Goal: Task Accomplishment & Management: Manage account settings

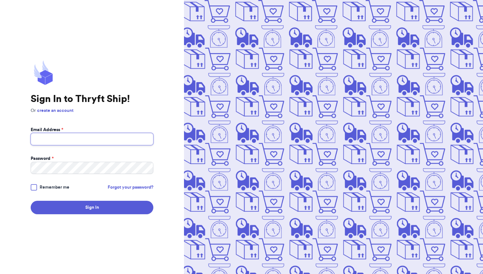
click at [48, 141] on input "Email Address *" at bounding box center [92, 139] width 123 height 12
type input "[EMAIL_ADDRESS][DOMAIN_NAME]"
click at [46, 184] on span "Remember me" at bounding box center [55, 187] width 30 height 6
click at [0, 0] on input "Remember me" at bounding box center [0, 0] width 0 height 0
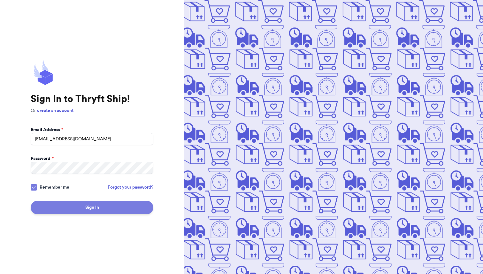
click at [74, 210] on button "Sign In" at bounding box center [92, 207] width 123 height 13
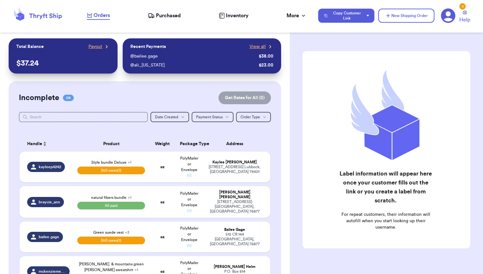
click at [163, 19] on div "Orders Purchased Inventory More Stats Completed Orders Payments Payouts" at bounding box center [199, 15] width 225 height 8
click at [168, 13] on span "Purchased" at bounding box center [168, 16] width 25 height 8
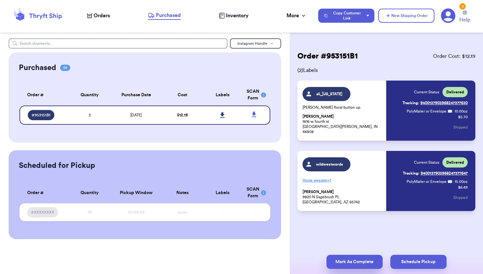
click at [344, 265] on button "Mark As Complete" at bounding box center [354, 262] width 56 height 14
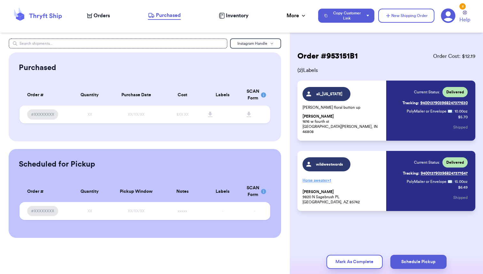
click at [95, 15] on span "Orders" at bounding box center [102, 16] width 16 height 8
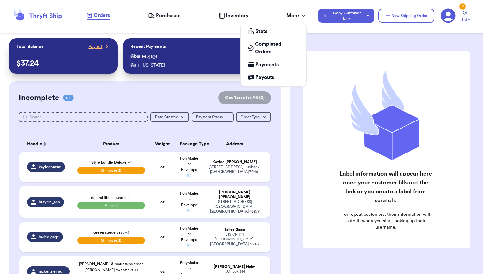
click at [292, 17] on div "More" at bounding box center [297, 16] width 20 height 8
click at [268, 66] on span "Payments" at bounding box center [266, 65] width 23 height 8
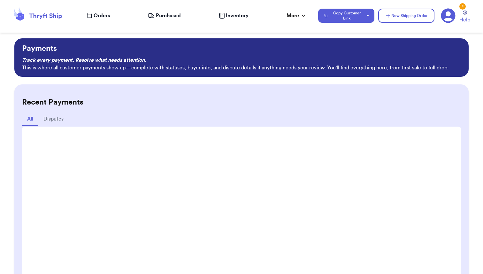
click at [131, 5] on nav "Orders Purchased Inventory More Stats Completed Orders Payments Payouts Copy Cu…" at bounding box center [281, 15] width 402 height 21
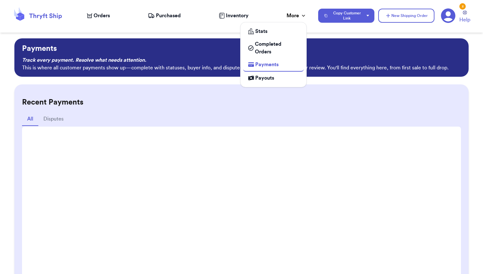
click at [292, 19] on div "More" at bounding box center [297, 16] width 20 height 8
click at [264, 79] on span "Payouts" at bounding box center [264, 78] width 19 height 8
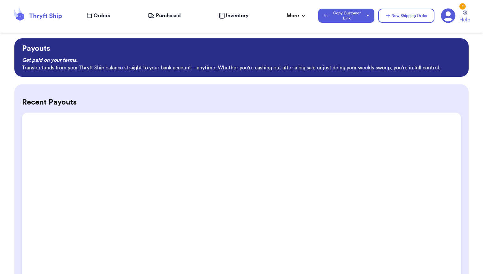
click at [103, 18] on span "Orders" at bounding box center [102, 16] width 16 height 8
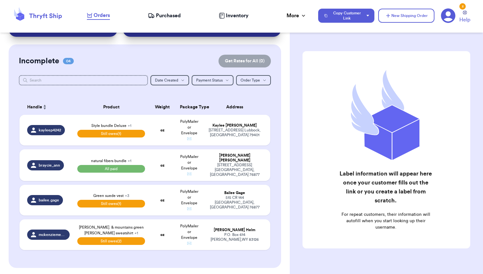
scroll to position [37, 0]
